Goal: Task Accomplishment & Management: Manage account settings

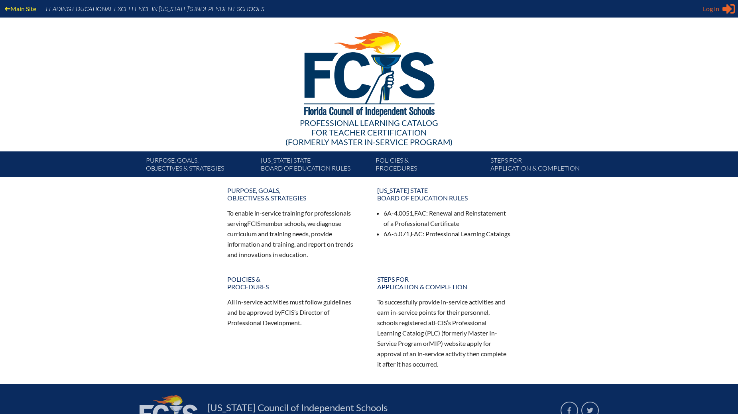
click at [713, 9] on span "Log in" at bounding box center [711, 9] width 16 height 10
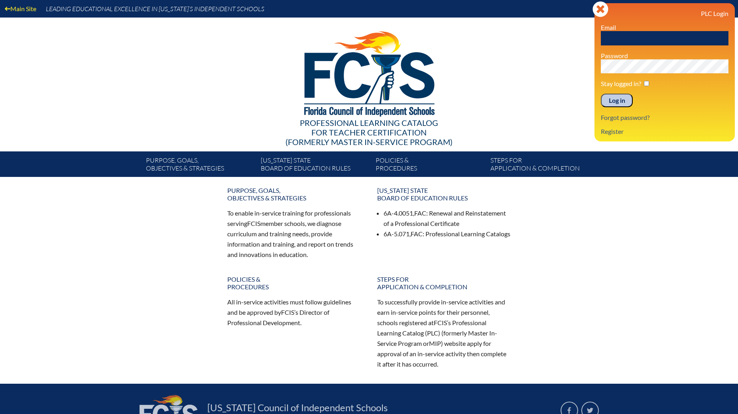
click at [642, 36] on input "text" at bounding box center [665, 38] width 128 height 14
type input "[PERSON_NAME][EMAIL_ADDRESS][PERSON_NAME][DOMAIN_NAME]"
click at [647, 85] on input "checkbox" at bounding box center [646, 83] width 5 height 5
checkbox input "true"
click at [611, 100] on input "Log in" at bounding box center [617, 101] width 32 height 14
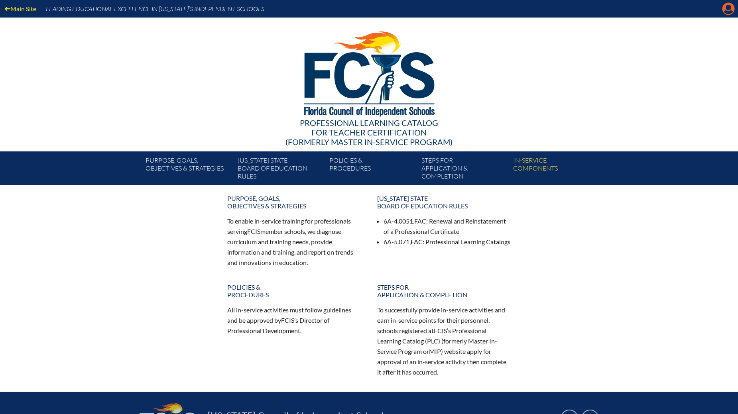
click at [725, 5] on icon at bounding box center [728, 9] width 12 height 12
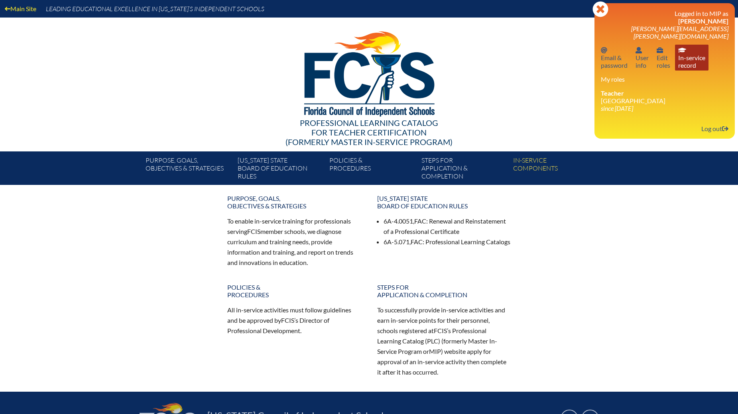
click at [686, 55] on link "In-service record In-service record" at bounding box center [691, 58] width 33 height 26
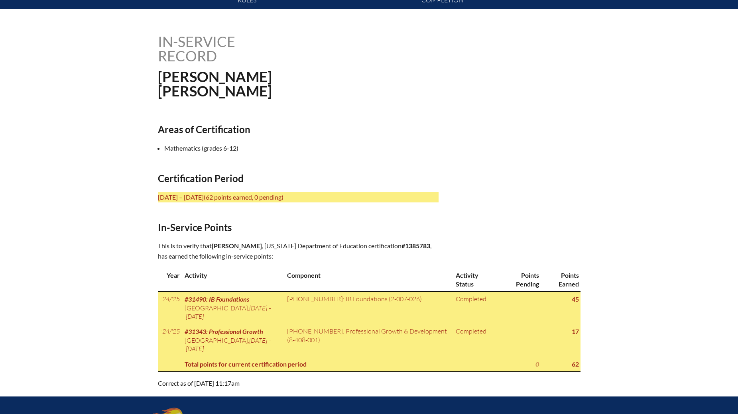
scroll to position [199, 0]
